Goal: Go to known website: Access a specific website the user already knows

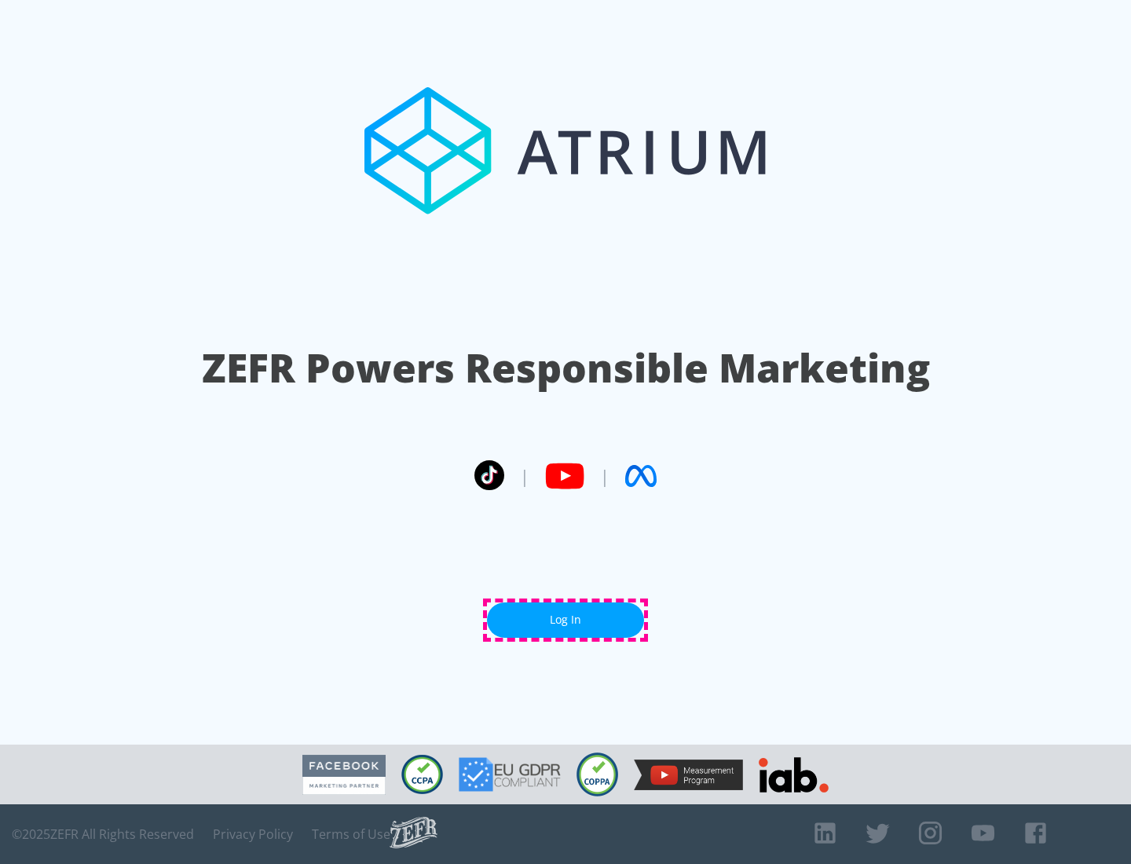
click at [566, 620] on link "Log In" at bounding box center [565, 620] width 157 height 35
